Goal: Task Accomplishment & Management: Manage account settings

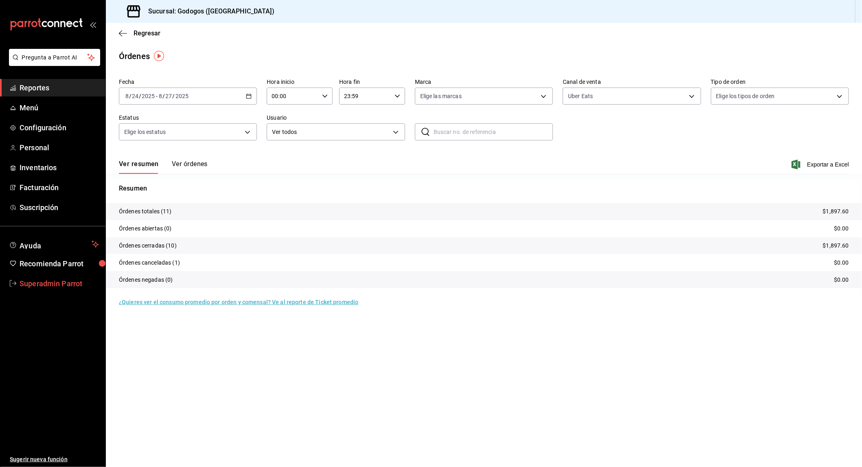
click at [49, 286] on span "Superadmin Parrot" at bounding box center [59, 283] width 79 height 11
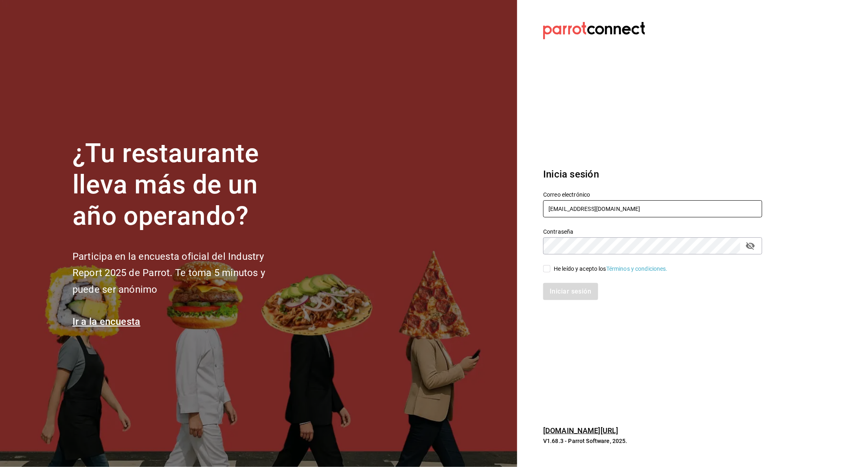
click at [585, 214] on input "godogos@mty.com" at bounding box center [652, 208] width 219 height 17
type input "2"
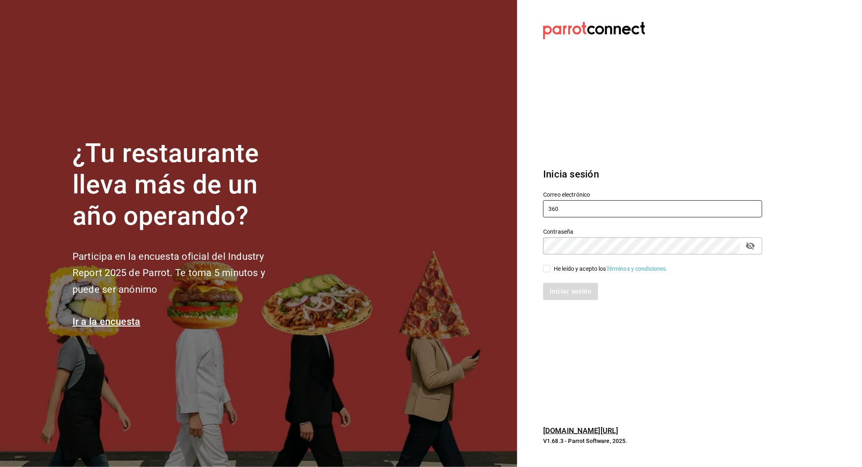
type input "360grados@edomex.com"
click at [578, 265] on div "He leído y acepto los Términos y condiciones." at bounding box center [611, 269] width 114 height 9
click at [550, 265] on input "He leído y acepto los Términos y condiciones." at bounding box center [546, 268] width 7 height 7
checkbox input "true"
click at [574, 291] on button "Iniciar sesión" at bounding box center [570, 291] width 55 height 17
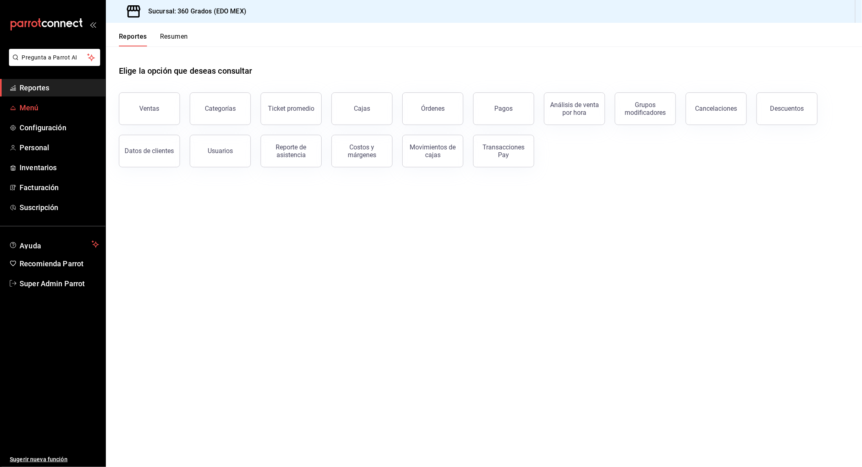
click at [21, 111] on span "Menú" at bounding box center [59, 107] width 79 height 11
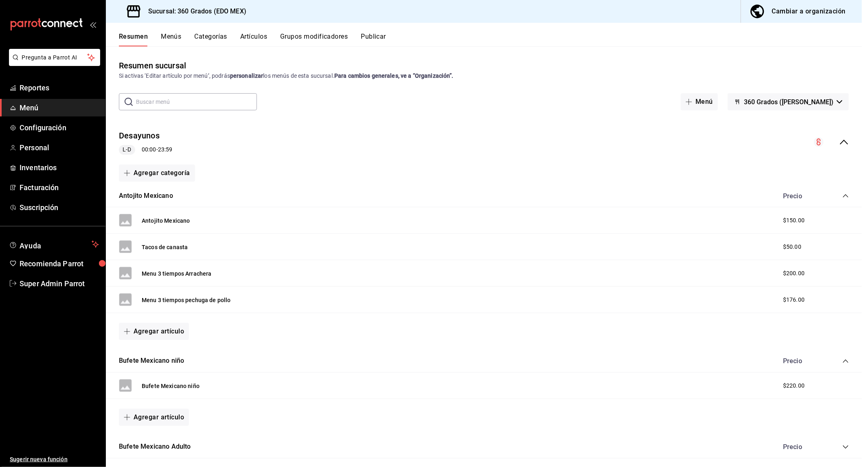
click at [839, 141] on icon "collapse-menu-row" at bounding box center [844, 142] width 10 height 10
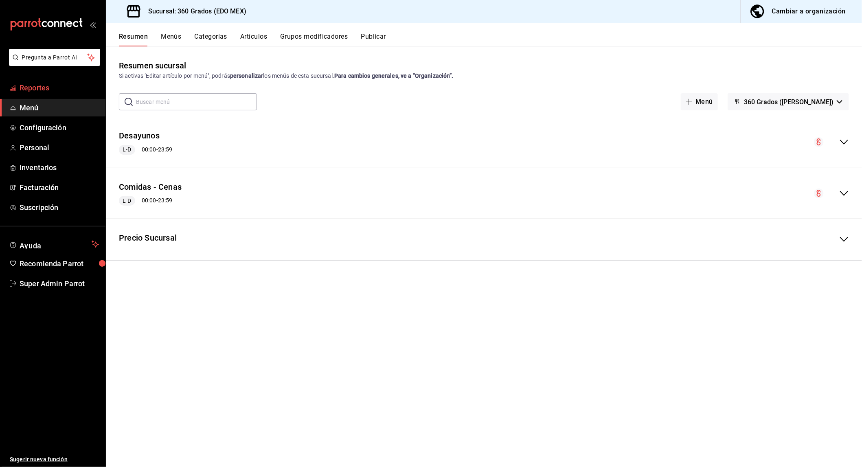
click at [44, 94] on link "Reportes" at bounding box center [52, 88] width 105 height 18
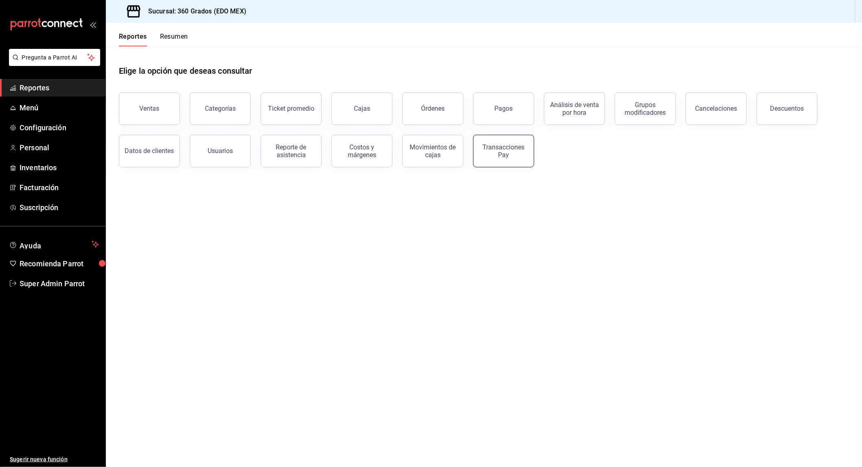
click at [479, 152] on button "Transacciones Pay" at bounding box center [503, 151] width 61 height 33
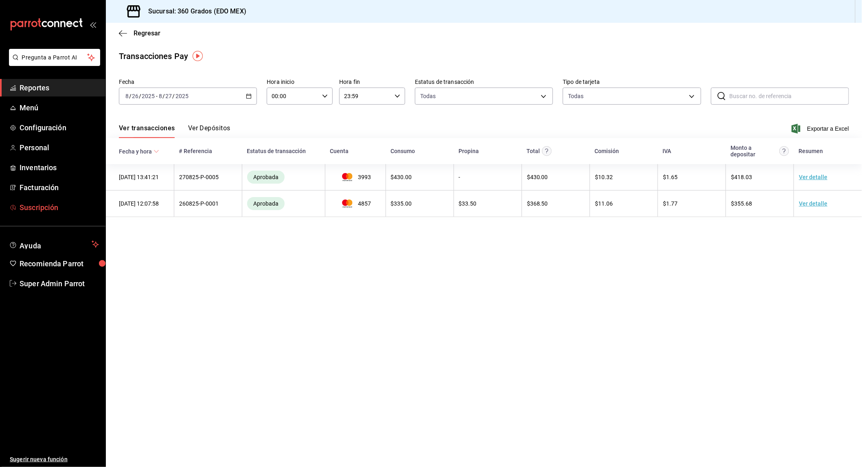
click at [48, 202] on span "Suscripción" at bounding box center [59, 207] width 79 height 11
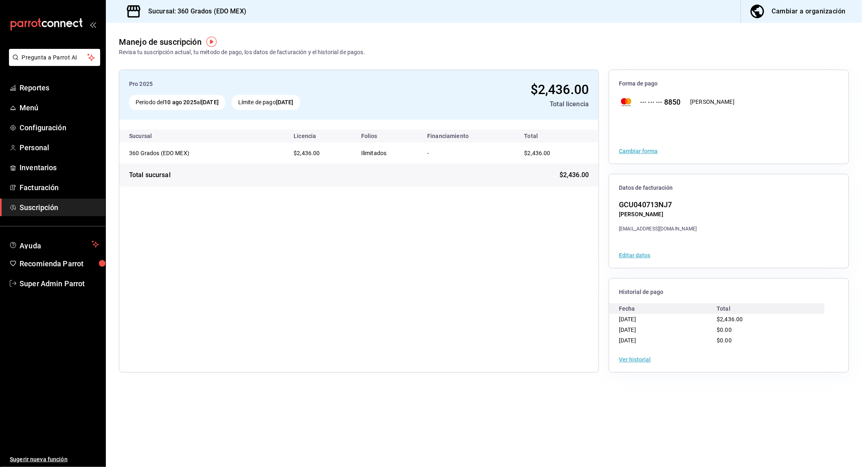
click at [636, 358] on button "Ver historial" at bounding box center [635, 360] width 32 height 6
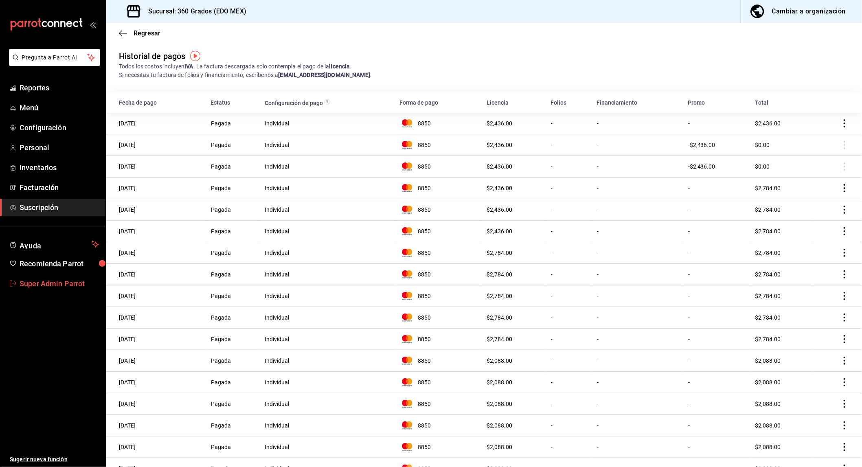
click at [59, 283] on span "Super Admin Parrot" at bounding box center [59, 283] width 79 height 11
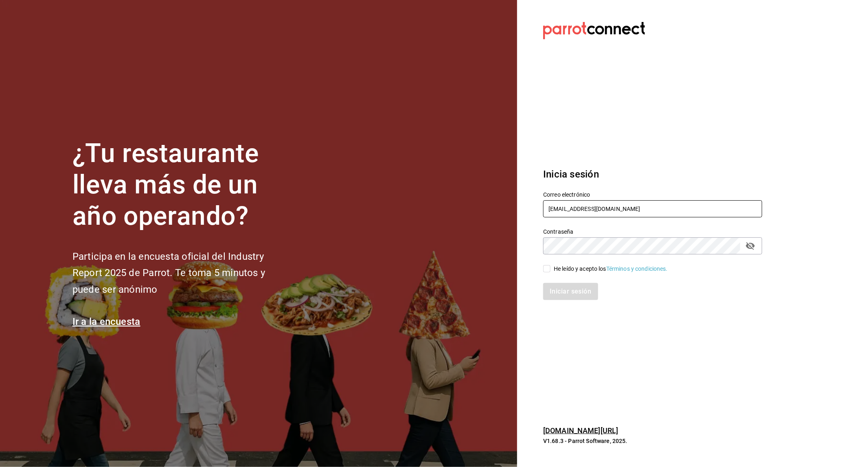
click at [568, 208] on input "360grados@edomex.com" at bounding box center [652, 208] width 219 height 17
click at [567, 212] on input "ur" at bounding box center [652, 208] width 219 height 17
drag, startPoint x: 567, startPoint y: 212, endPoint x: 503, endPoint y: 213, distance: 64.3
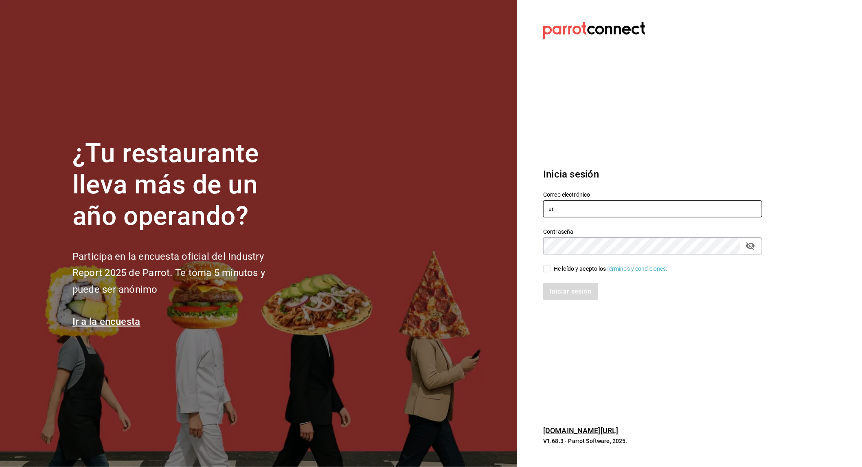
click at [503, 213] on div "¿Tu restaurante lleva más de un año operando? Participa en la encuesta oficial …" at bounding box center [431, 233] width 862 height 467
type input "multiuser@urbanwings.com"
click at [558, 272] on div "He leído y acepto los Términos y condiciones." at bounding box center [611, 269] width 114 height 9
click at [550, 272] on input "He leído y acepto los Términos y condiciones." at bounding box center [546, 268] width 7 height 7
checkbox input "true"
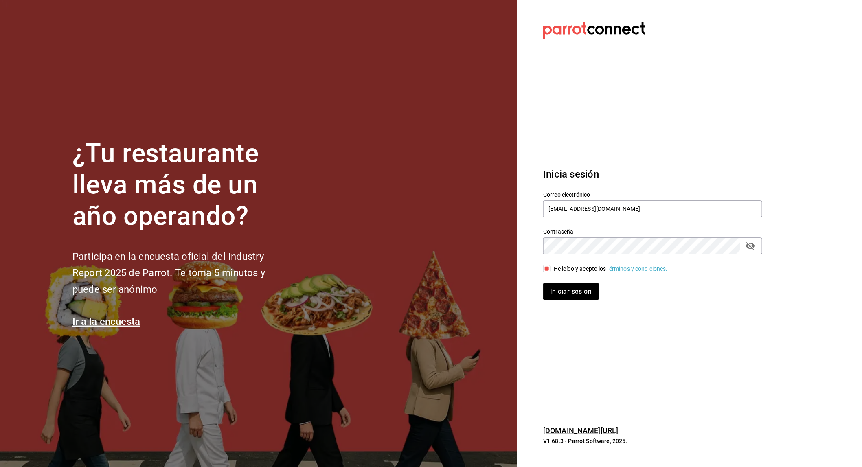
click at [561, 286] on button "Iniciar sesión" at bounding box center [570, 291] width 55 height 17
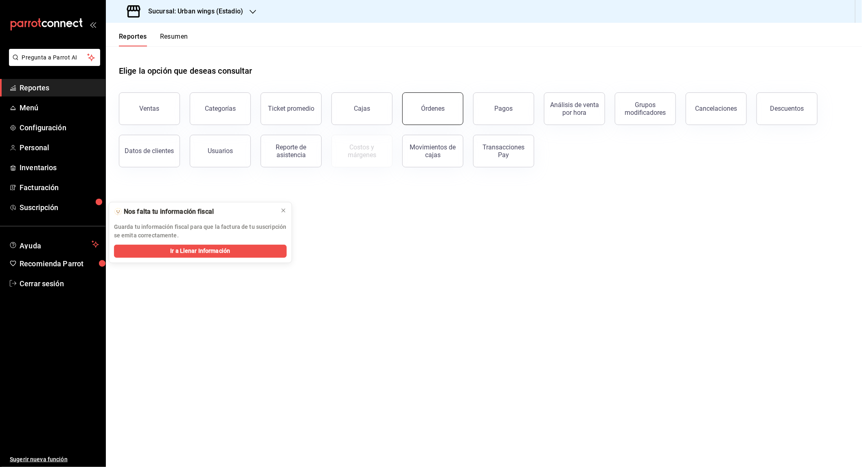
click at [429, 109] on div "Órdenes" at bounding box center [433, 109] width 24 height 8
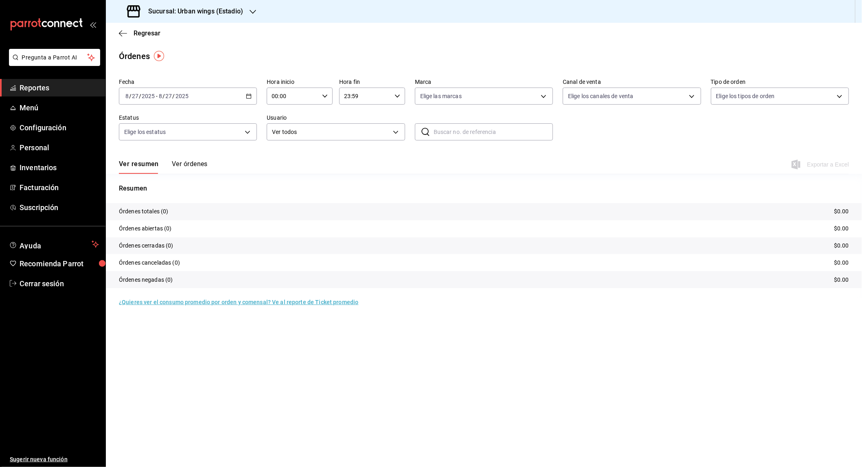
click at [248, 97] on icon "button" at bounding box center [249, 96] width 6 height 6
click at [138, 135] on span "Ayer" at bounding box center [157, 139] width 63 height 9
click at [184, 166] on button "Ver órdenes" at bounding box center [190, 167] width 36 height 14
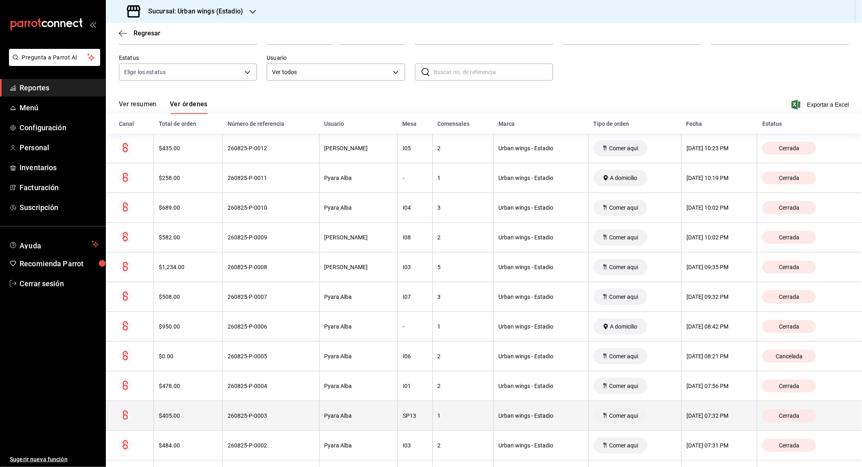
scroll to position [100, 0]
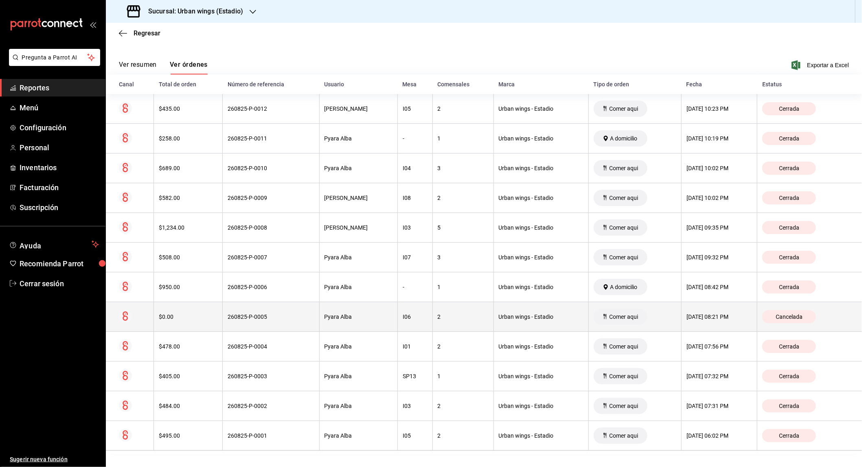
click at [223, 317] on th "260825-P-0005" at bounding box center [271, 317] width 96 height 30
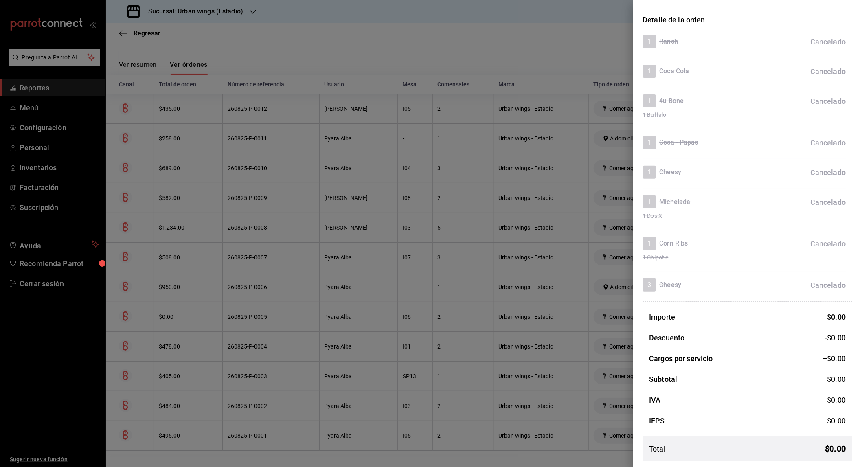
scroll to position [62, 0]
click at [543, 280] on div at bounding box center [431, 233] width 862 height 467
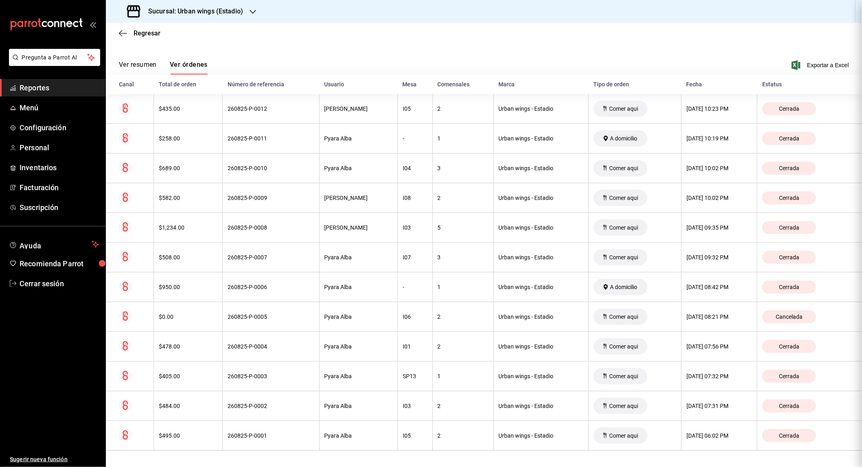
scroll to position [0, 0]
drag, startPoint x: 35, startPoint y: 99, endPoint x: 32, endPoint y: 108, distance: 10.1
click at [35, 99] on ul "Reportes Menú Configuración Personal Inventarios Facturación Suscripción" at bounding box center [52, 147] width 105 height 137
click at [31, 112] on span "Menú" at bounding box center [59, 107] width 79 height 11
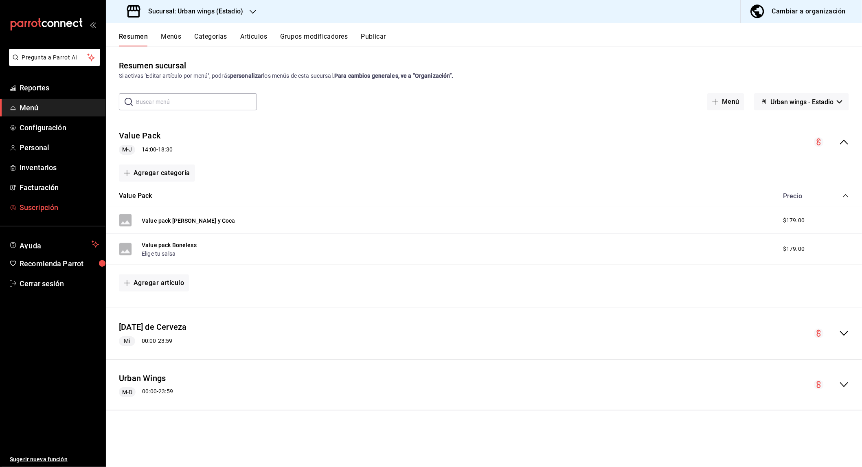
click at [43, 209] on span "Suscripción" at bounding box center [59, 207] width 79 height 11
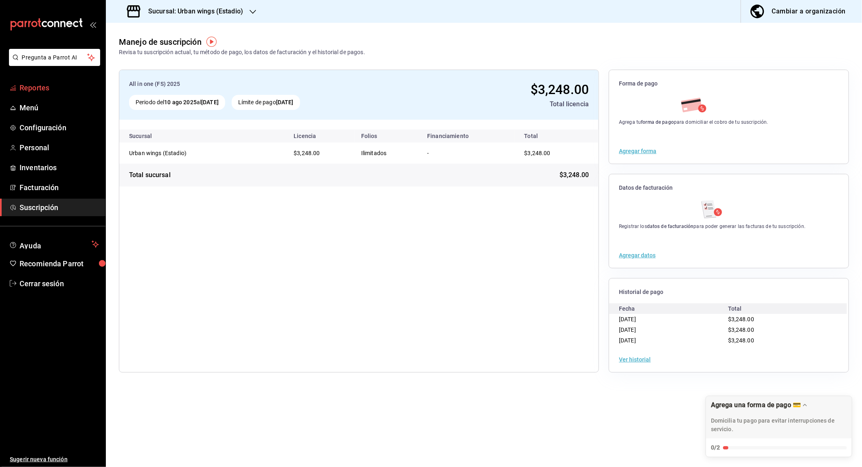
click at [39, 88] on span "Reportes" at bounding box center [59, 87] width 79 height 11
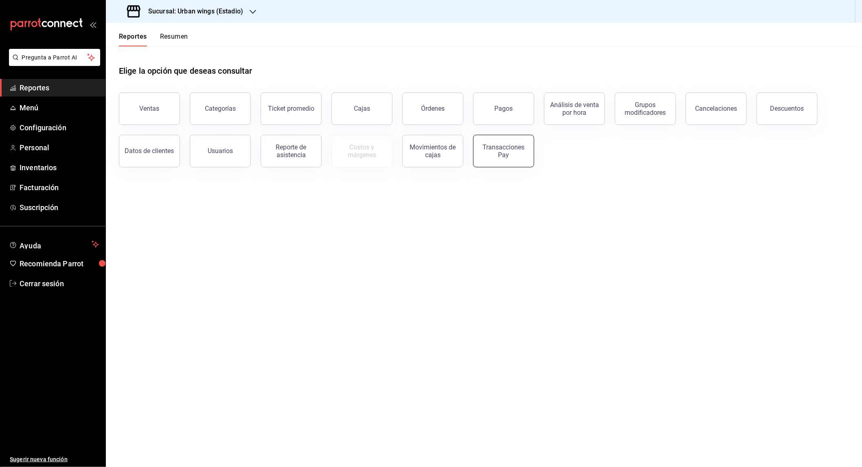
click at [482, 138] on button "Transacciones Pay" at bounding box center [503, 151] width 61 height 33
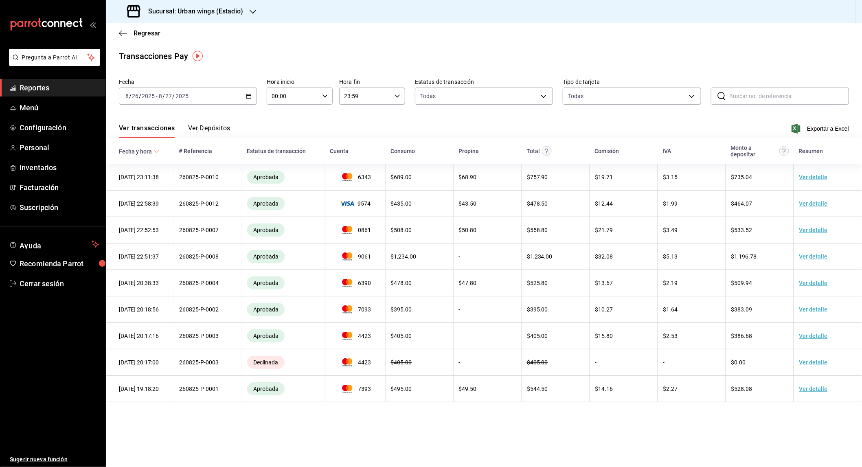
click at [248, 94] on icon "button" at bounding box center [249, 96] width 6 height 6
click at [136, 130] on li "Ayer" at bounding box center [157, 139] width 76 height 18
click at [214, 128] on button "Ver Depósitos" at bounding box center [209, 131] width 42 height 14
click at [214, 128] on html "Pregunta a Parrot AI Reportes Menú Configuración Personal Inventarios Facturaci…" at bounding box center [431, 233] width 862 height 467
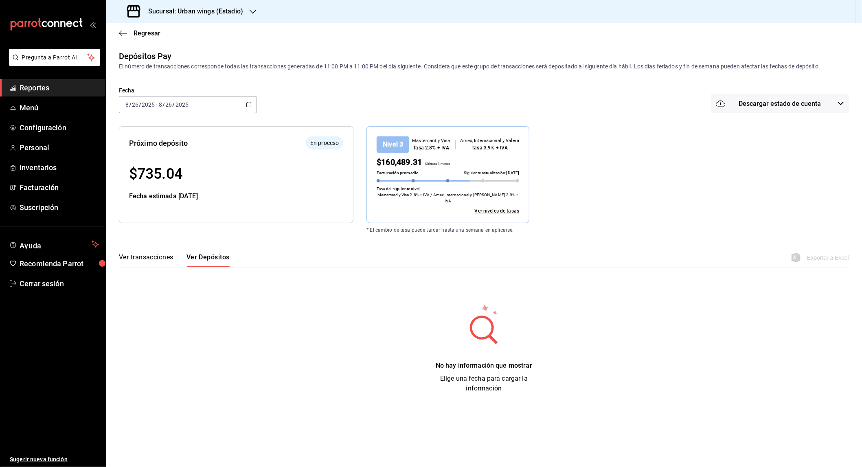
click at [122, 28] on div "Regresar" at bounding box center [484, 33] width 756 height 21
click at [122, 31] on icon "button" at bounding box center [123, 33] width 8 height 7
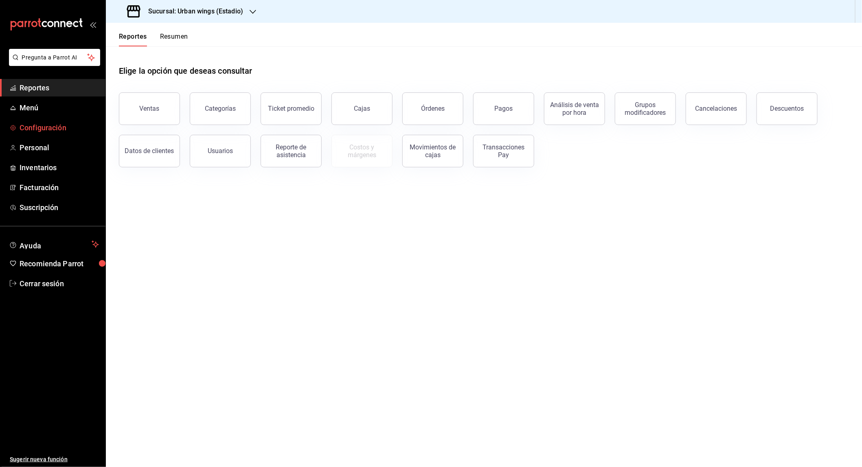
click at [39, 131] on span "Configuración" at bounding box center [59, 127] width 79 height 11
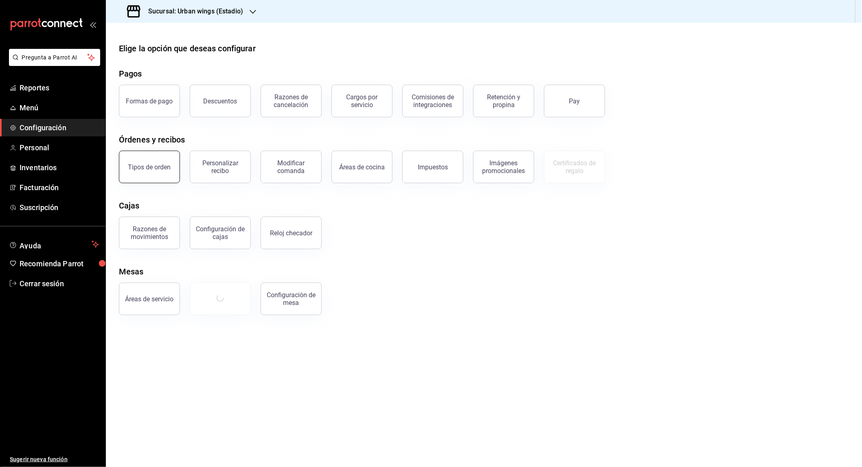
click at [153, 165] on div "Tipos de orden" at bounding box center [149, 167] width 43 height 8
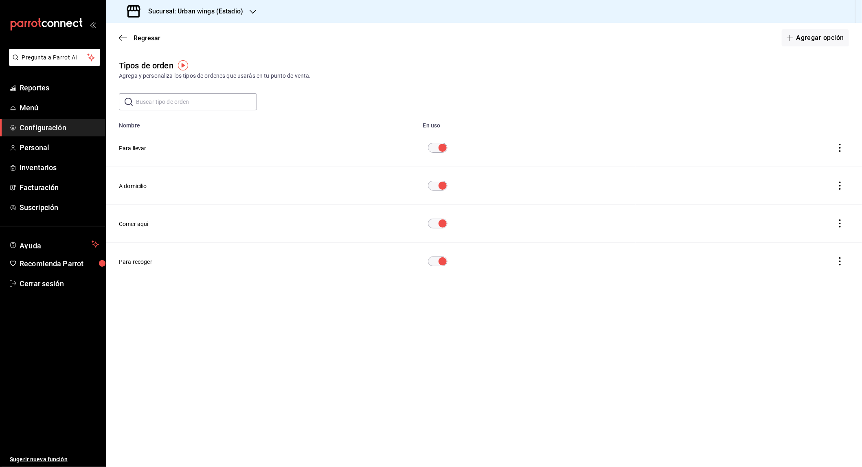
click at [116, 35] on div "Regresar Agregar opción" at bounding box center [484, 38] width 756 height 30
click at [123, 35] on icon "button" at bounding box center [123, 37] width 8 height 7
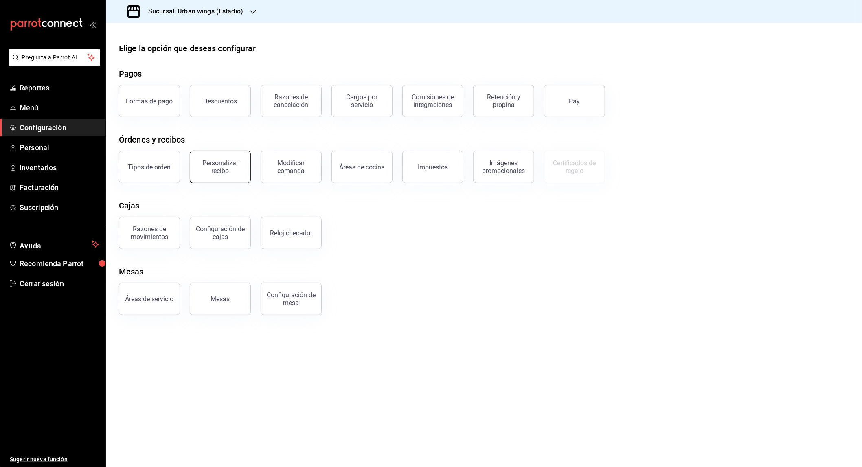
click at [205, 175] on button "Personalizar recibo" at bounding box center [220, 167] width 61 height 33
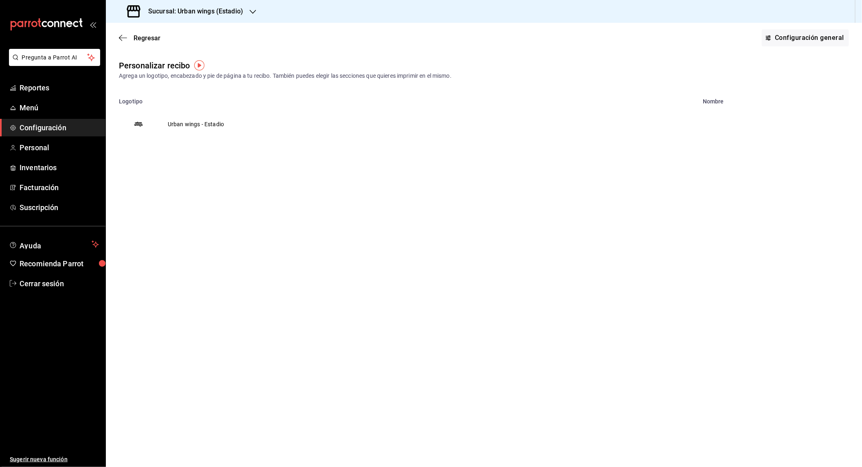
click at [212, 125] on td "Urban wings - Estadio" at bounding box center [196, 124] width 76 height 39
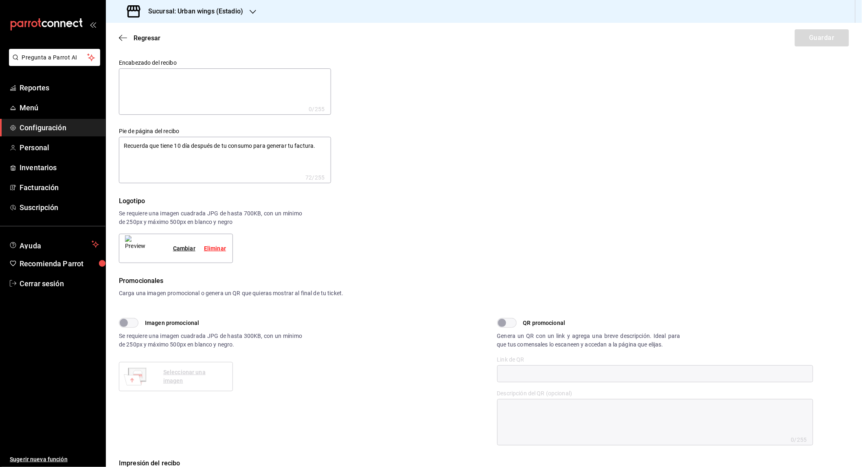
type textarea "x"
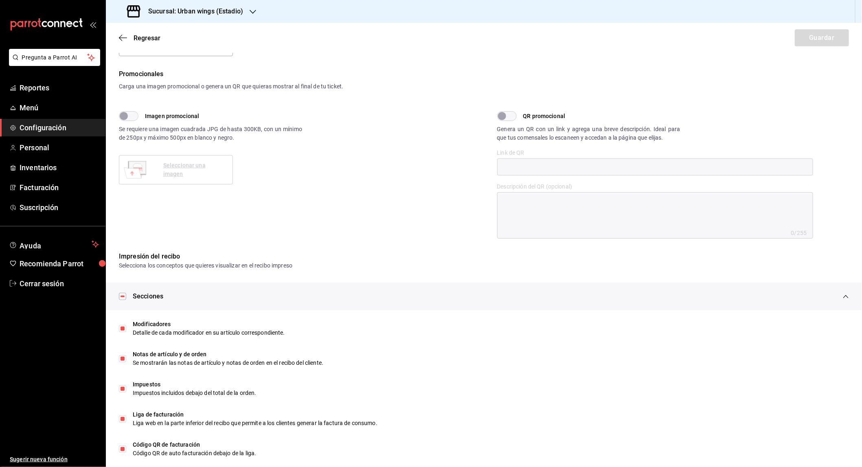
scroll to position [220, 0]
